Goal: Find specific page/section: Find specific page/section

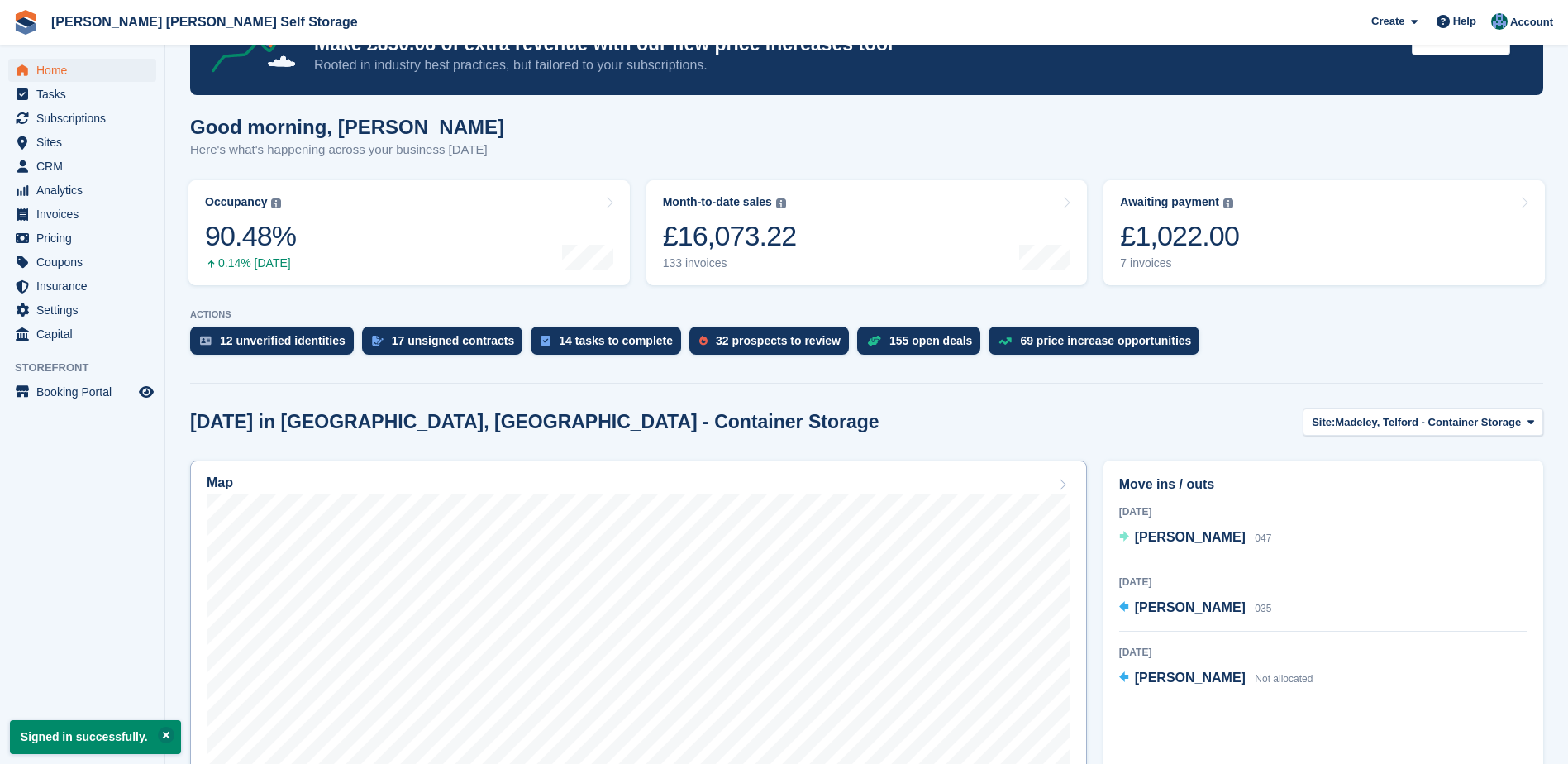
scroll to position [248, 0]
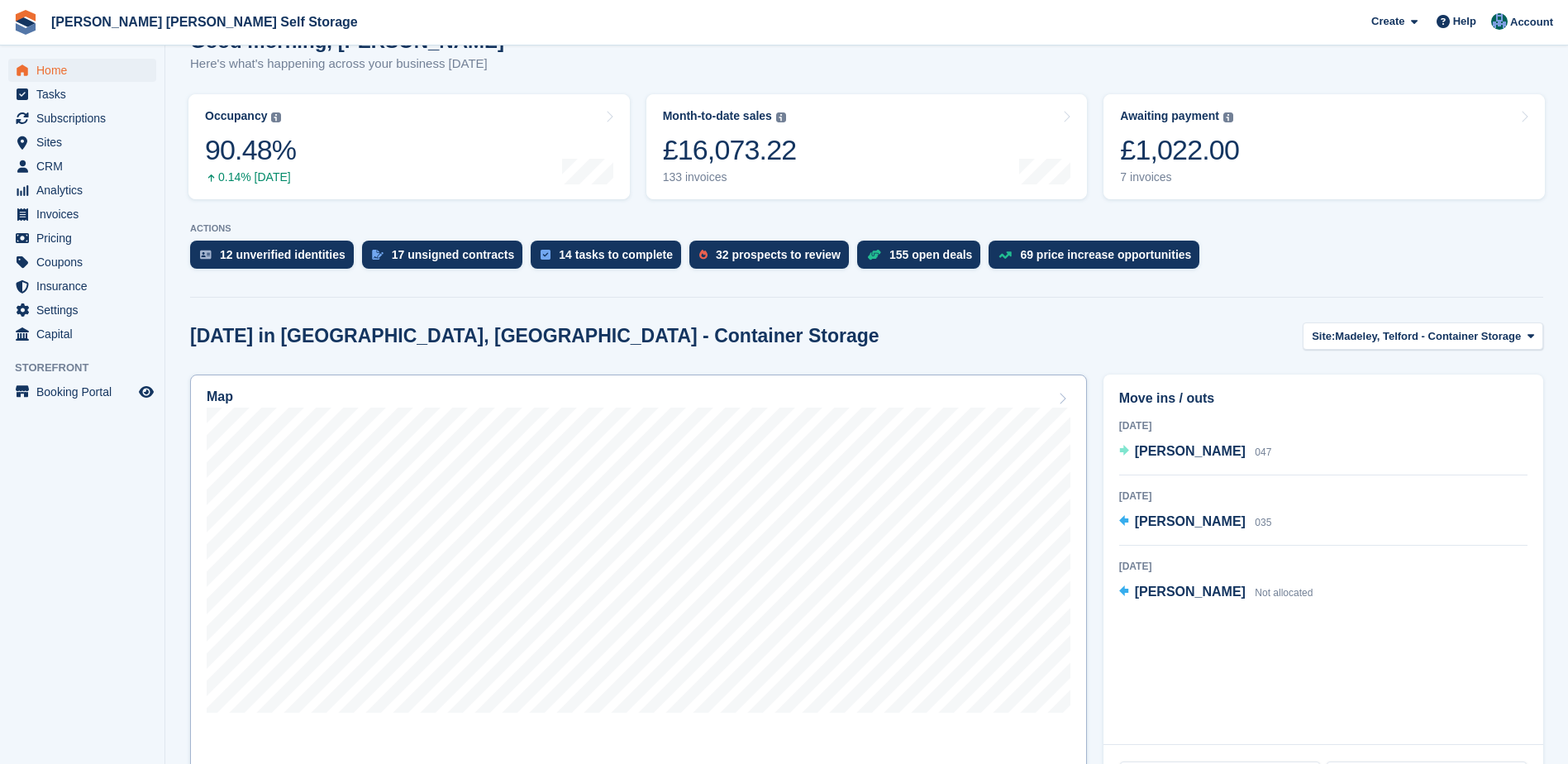
scroll to position [248, 0]
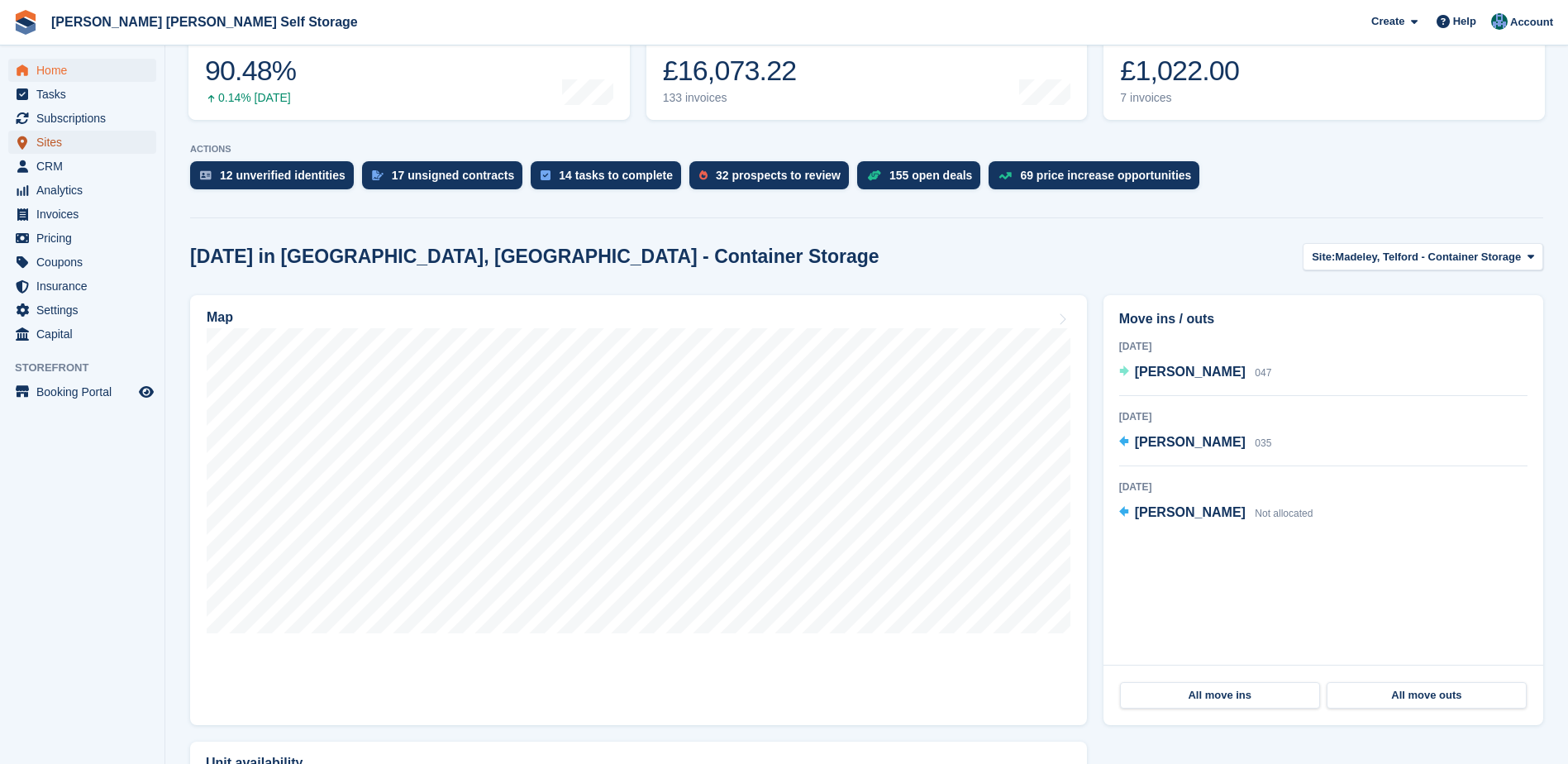
click at [60, 138] on span "Sites" at bounding box center [86, 142] width 99 height 23
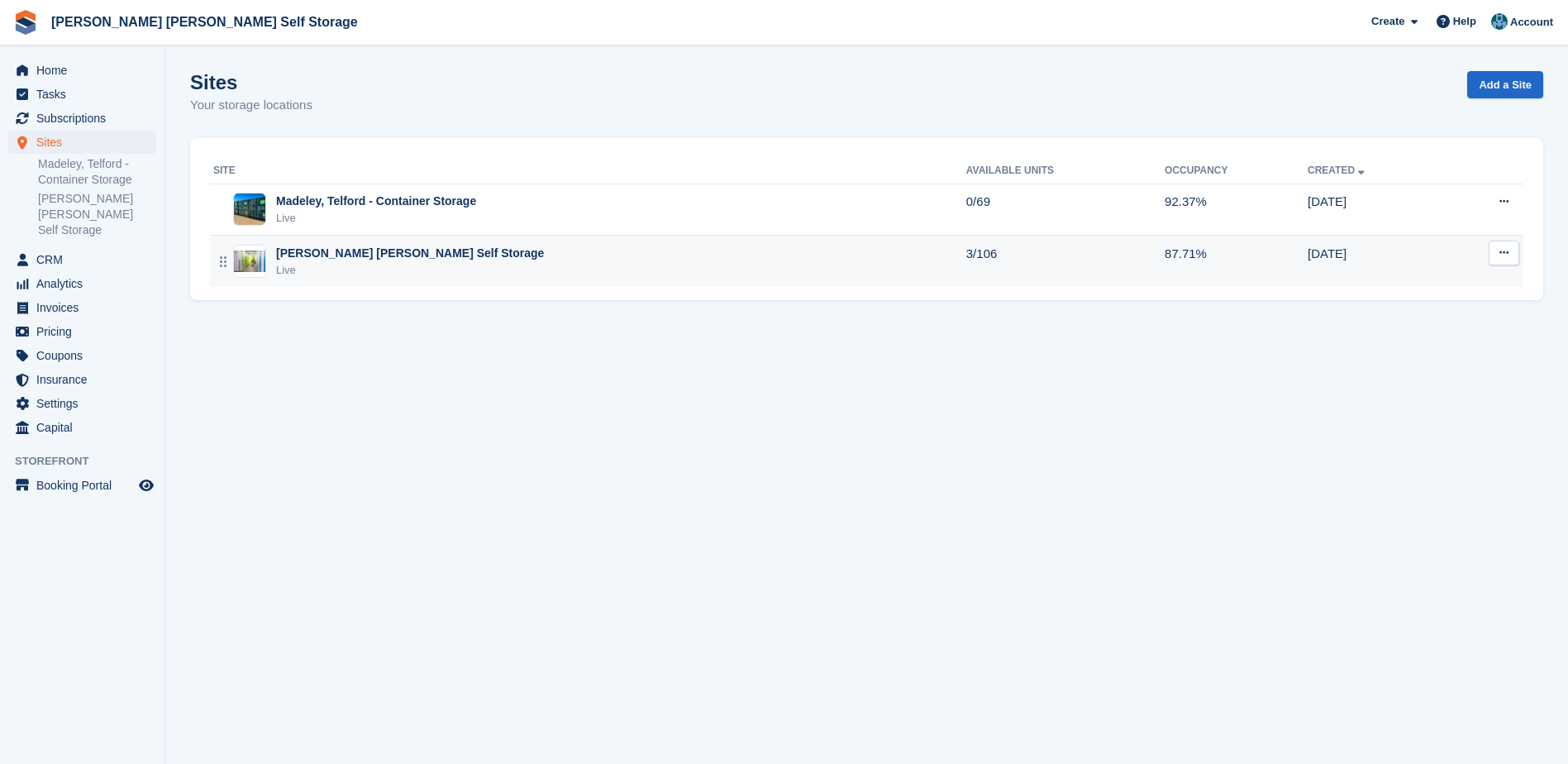
click at [357, 261] on div "[PERSON_NAME] [PERSON_NAME] Self Storage" at bounding box center [410, 253] width 268 height 17
